Goal: Check status: Check status

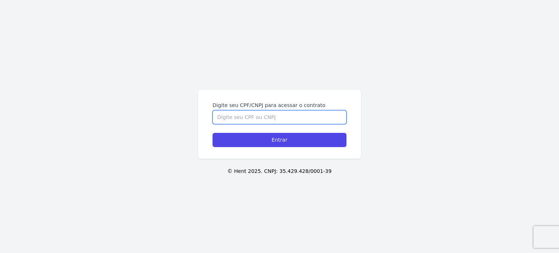
click at [253, 117] on input "Digite seu CPF/CNPJ para acessar o contrato" at bounding box center [279, 117] width 134 height 14
type input "05611977170"
click at [212, 133] on input "Entrar" at bounding box center [279, 140] width 134 height 14
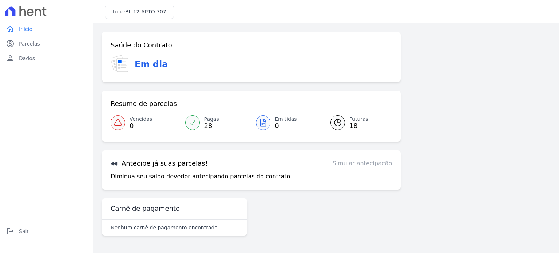
click at [443, 36] on div "Saúde do Contrato Em dia Resumo de parcelas Vencidas 0 Pagas 28 Emitidas 0 Futu…" at bounding box center [326, 136] width 448 height 209
click at [49, 45] on link "paid Parcelas" at bounding box center [46, 43] width 87 height 15
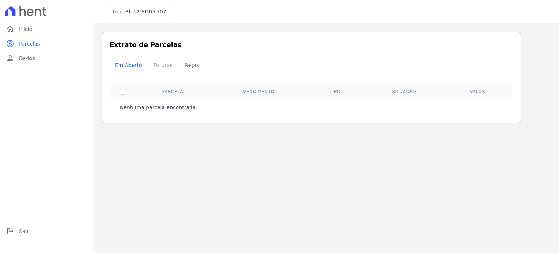
click at [157, 66] on span "Futuras" at bounding box center [163, 65] width 28 height 15
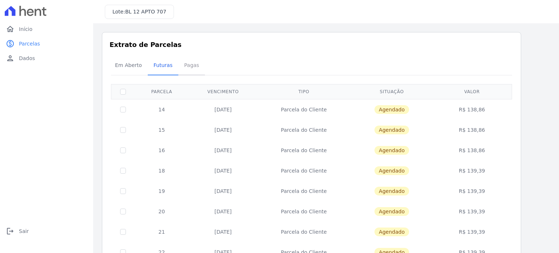
click at [183, 68] on span "Pagas" at bounding box center [192, 65] width 24 height 15
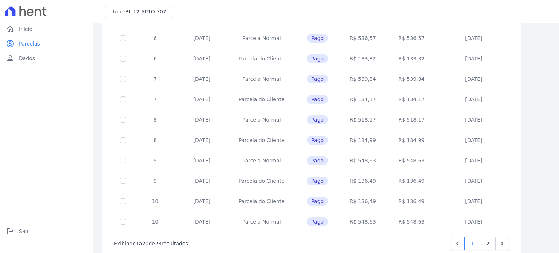
scroll to position [295, 0]
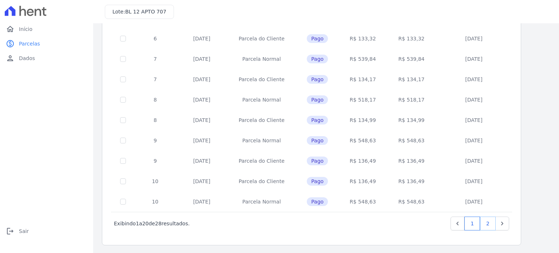
click at [492, 225] on link "2" at bounding box center [488, 223] width 16 height 14
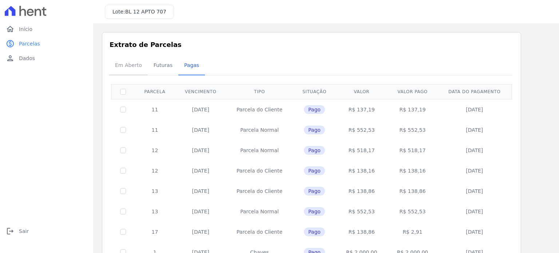
click at [138, 67] on span "Em Aberto" at bounding box center [129, 65] width 36 height 15
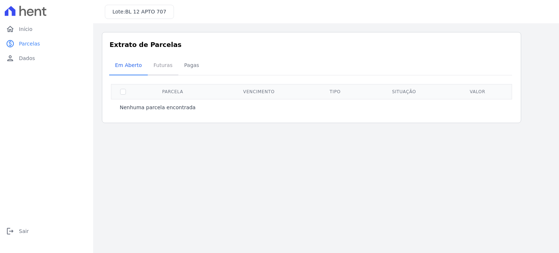
click at [156, 67] on span "Futuras" at bounding box center [163, 65] width 28 height 15
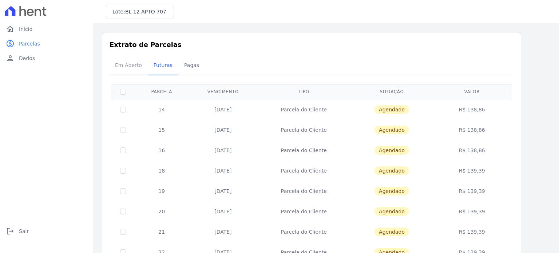
click at [132, 67] on span "Em Aberto" at bounding box center [129, 65] width 36 height 15
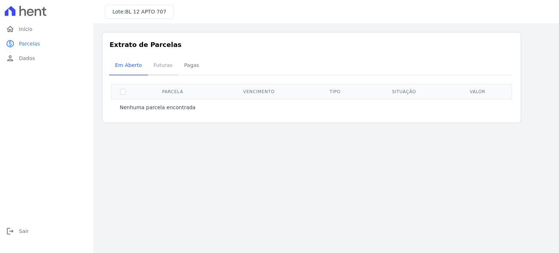
click at [163, 64] on span "Futuras" at bounding box center [163, 65] width 28 height 15
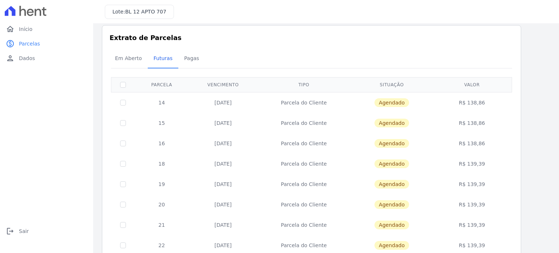
scroll to position [4, 0]
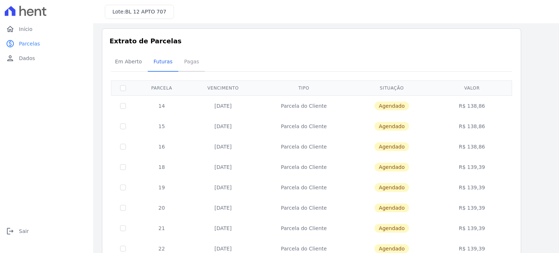
click at [187, 65] on span "Pagas" at bounding box center [192, 61] width 24 height 15
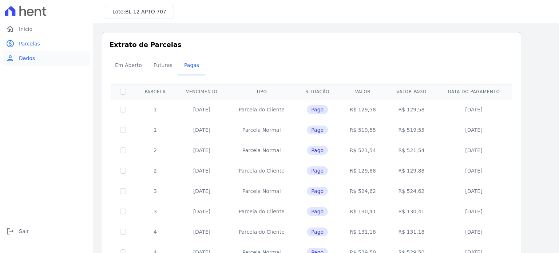
click at [31, 58] on span "Dados" at bounding box center [27, 58] width 16 height 7
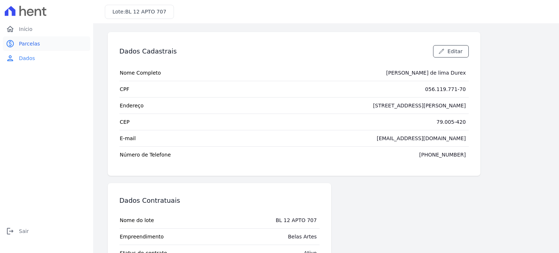
click at [27, 44] on span "Parcelas" at bounding box center [29, 43] width 21 height 7
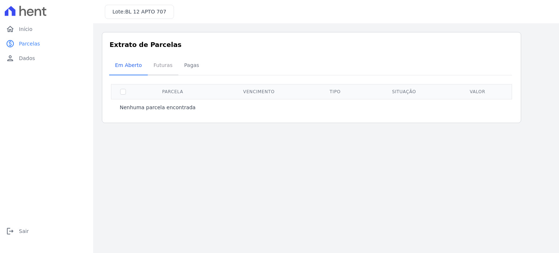
click at [161, 71] on span "Futuras" at bounding box center [163, 65] width 28 height 15
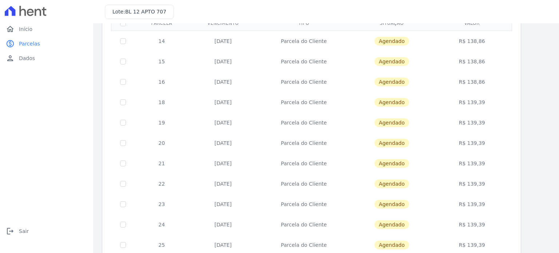
scroll to position [68, 0]
click at [27, 29] on span "Início" at bounding box center [25, 28] width 13 height 7
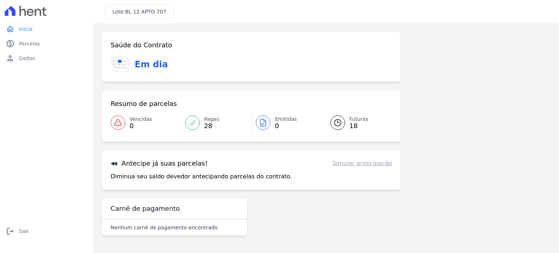
click at [275, 120] on span "Emitidas" at bounding box center [286, 119] width 22 height 8
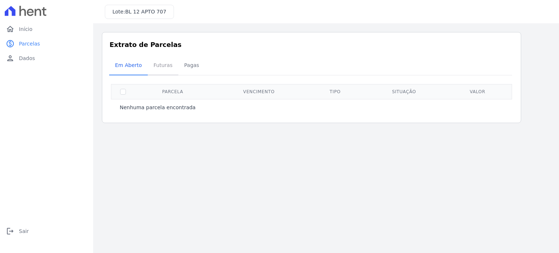
click at [165, 67] on span "Futuras" at bounding box center [163, 65] width 28 height 15
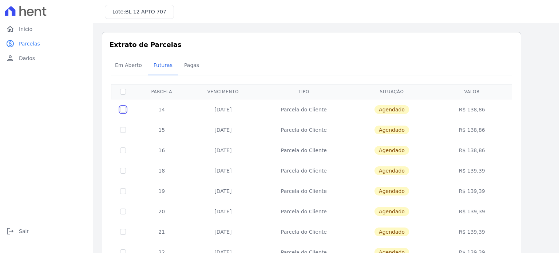
click at [124, 107] on input "checkbox" at bounding box center [123, 110] width 6 height 6
checkbox input "true"
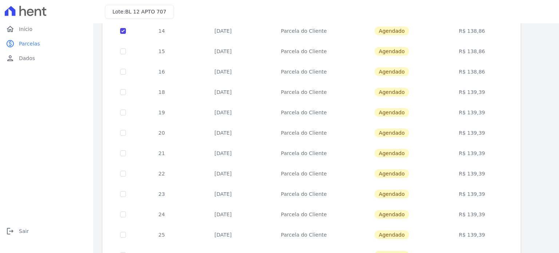
scroll to position [5, 0]
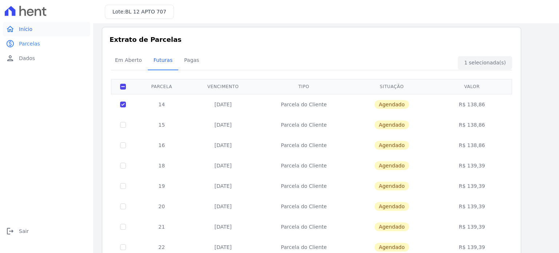
click at [47, 32] on link "home Início" at bounding box center [46, 29] width 87 height 15
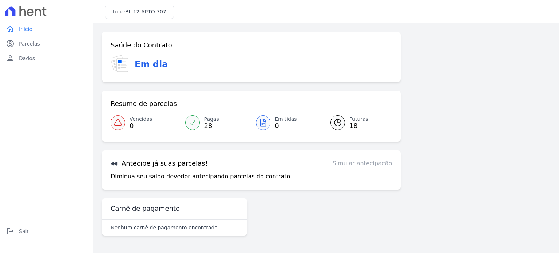
click at [339, 122] on icon at bounding box center [337, 122] width 7 height 7
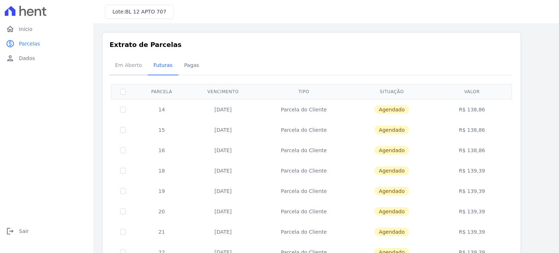
click at [127, 69] on span "Em Aberto" at bounding box center [129, 65] width 36 height 15
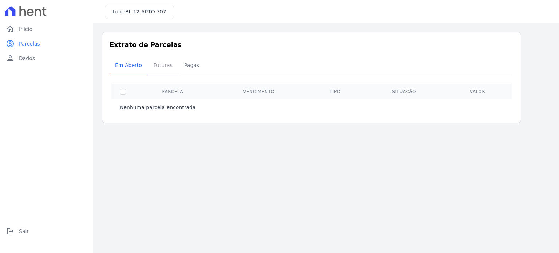
click at [155, 68] on span "Futuras" at bounding box center [163, 65] width 28 height 15
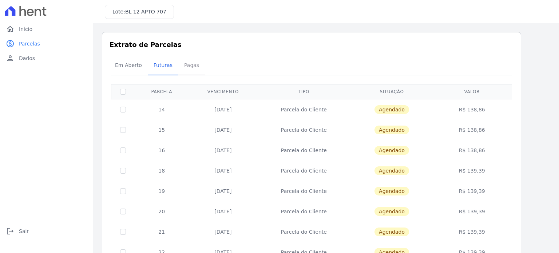
click at [181, 65] on span "Pagas" at bounding box center [192, 65] width 24 height 15
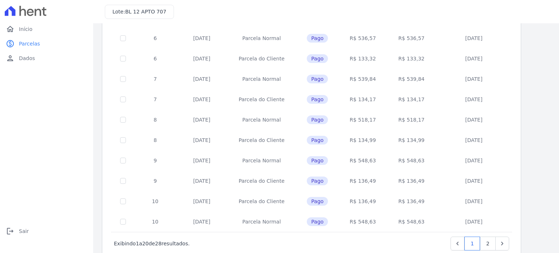
scroll to position [295, 0]
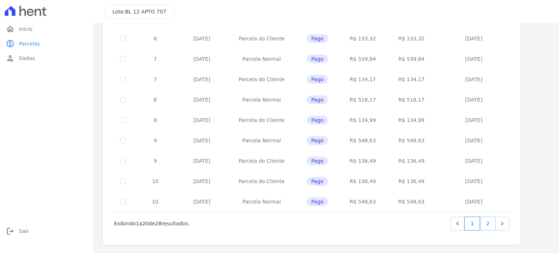
click at [488, 222] on link "2" at bounding box center [488, 223] width 16 height 14
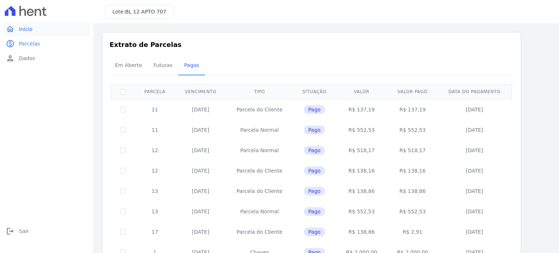
click at [34, 32] on link "home Início" at bounding box center [46, 29] width 87 height 15
